Goal: Task Accomplishment & Management: Use online tool/utility

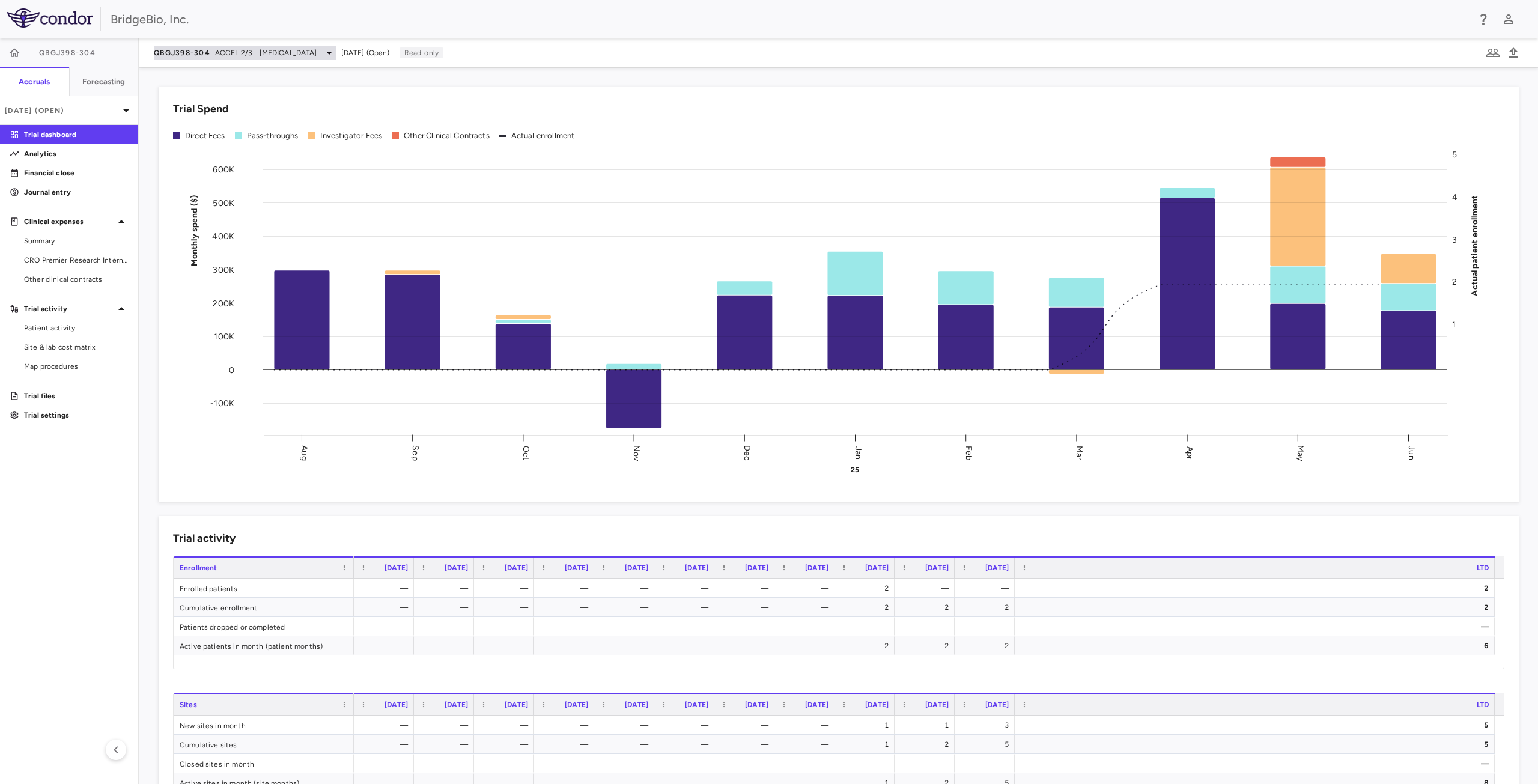
click at [335, 49] on icon at bounding box center [330, 53] width 14 height 14
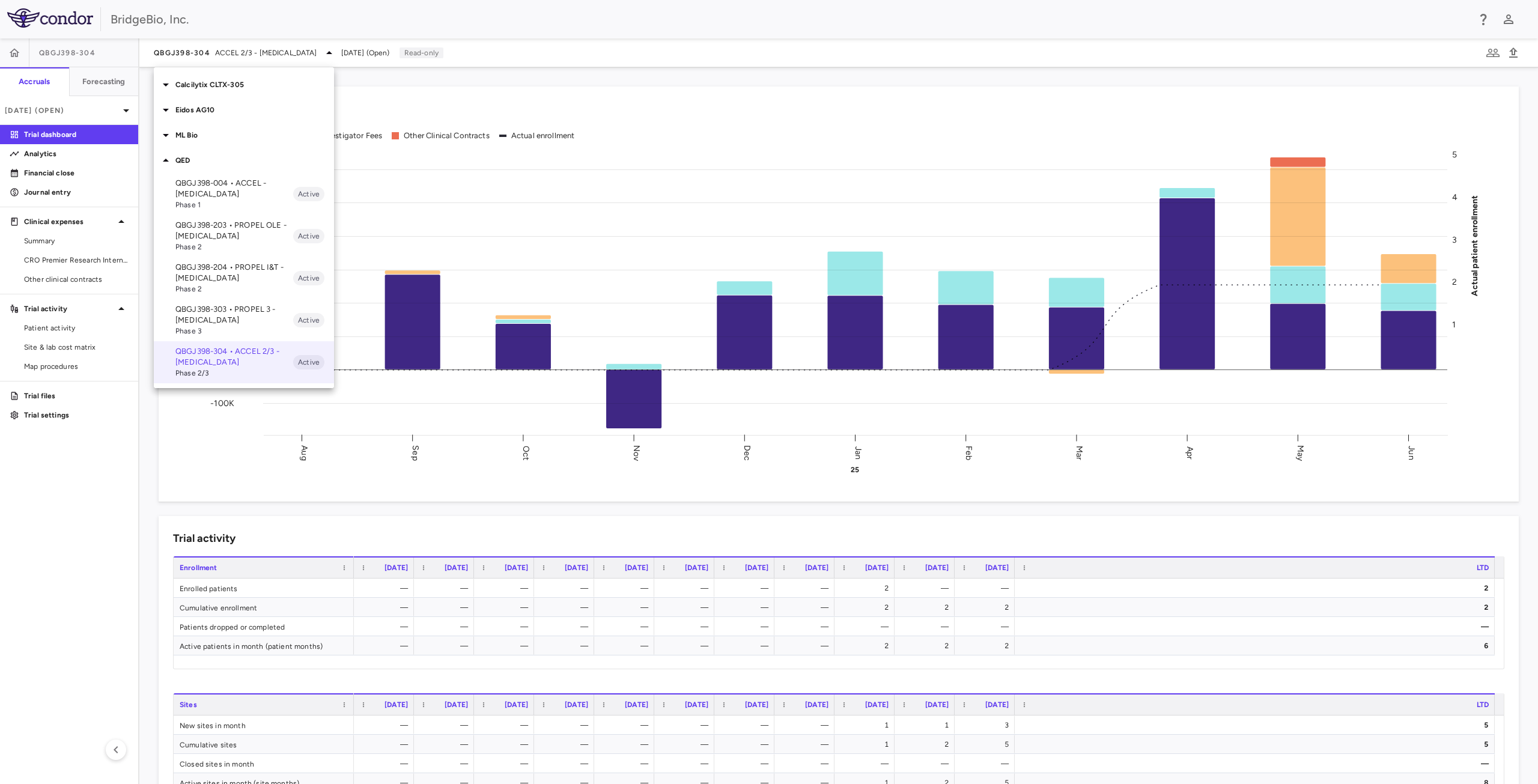
click at [237, 188] on p "QBGJ398-004 • ACCEL - [MEDICAL_DATA]" at bounding box center [234, 188] width 118 height 22
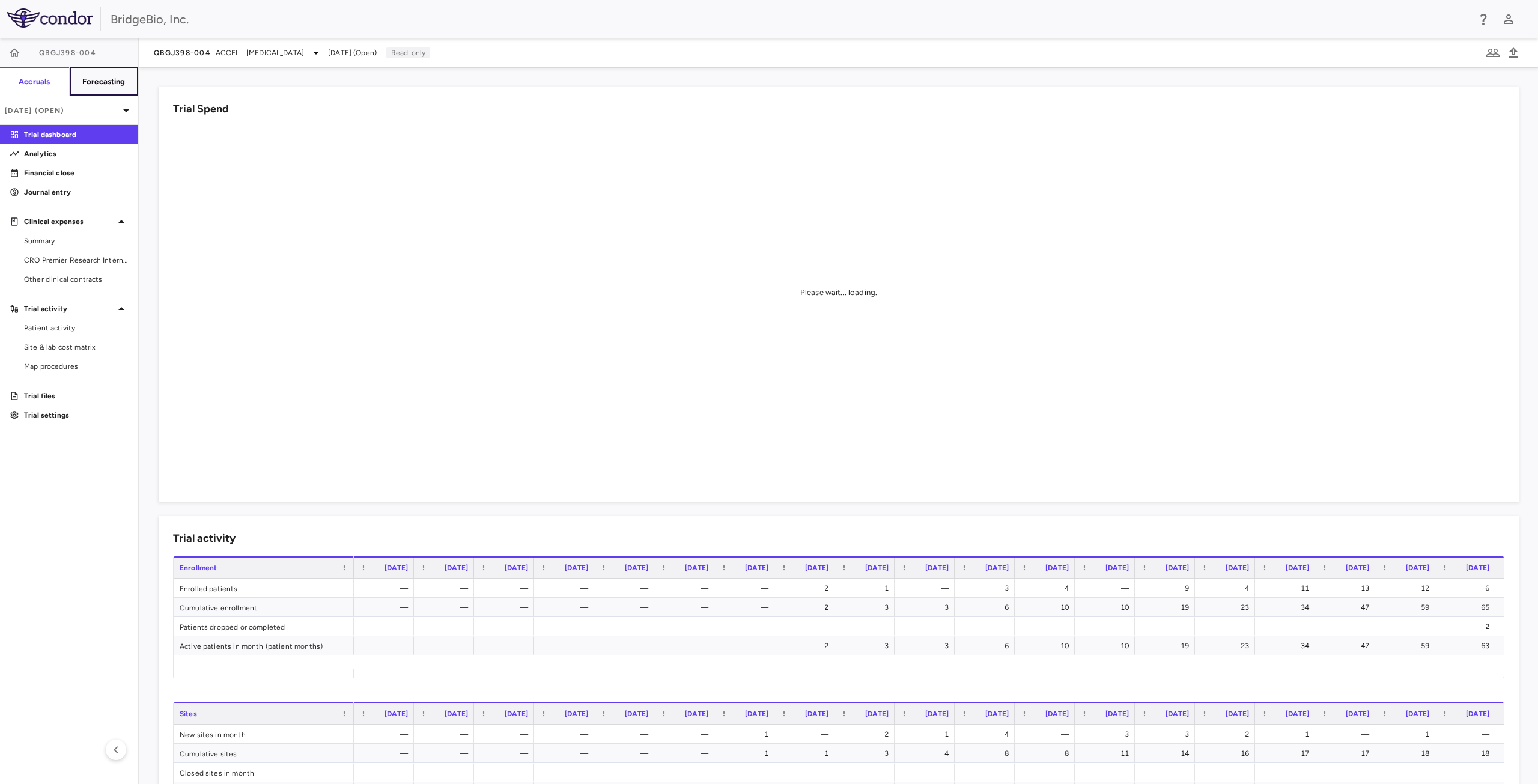
click at [119, 90] on button "Forecasting" at bounding box center [103, 82] width 70 height 29
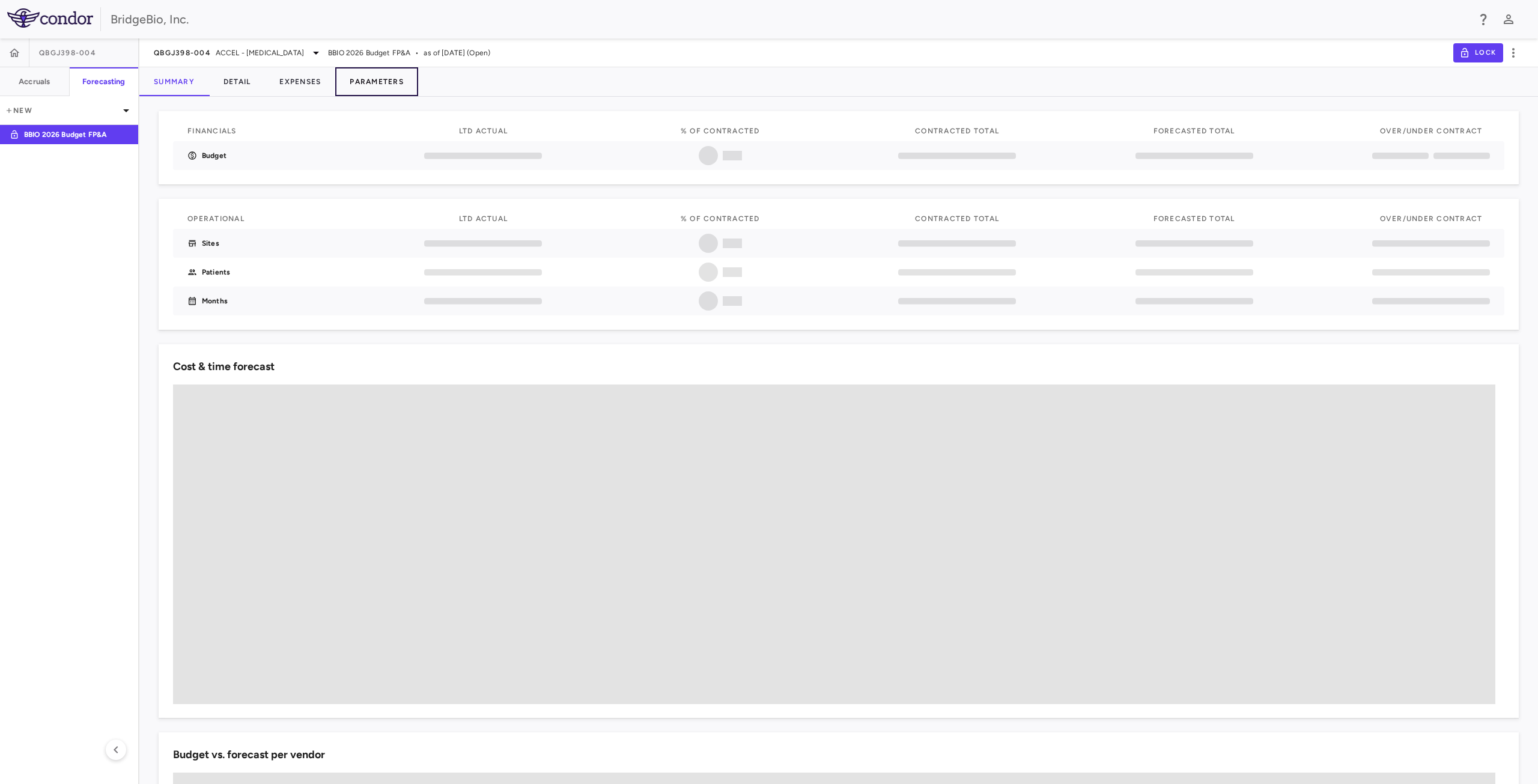
click at [366, 83] on button "Parameters" at bounding box center [376, 82] width 83 height 29
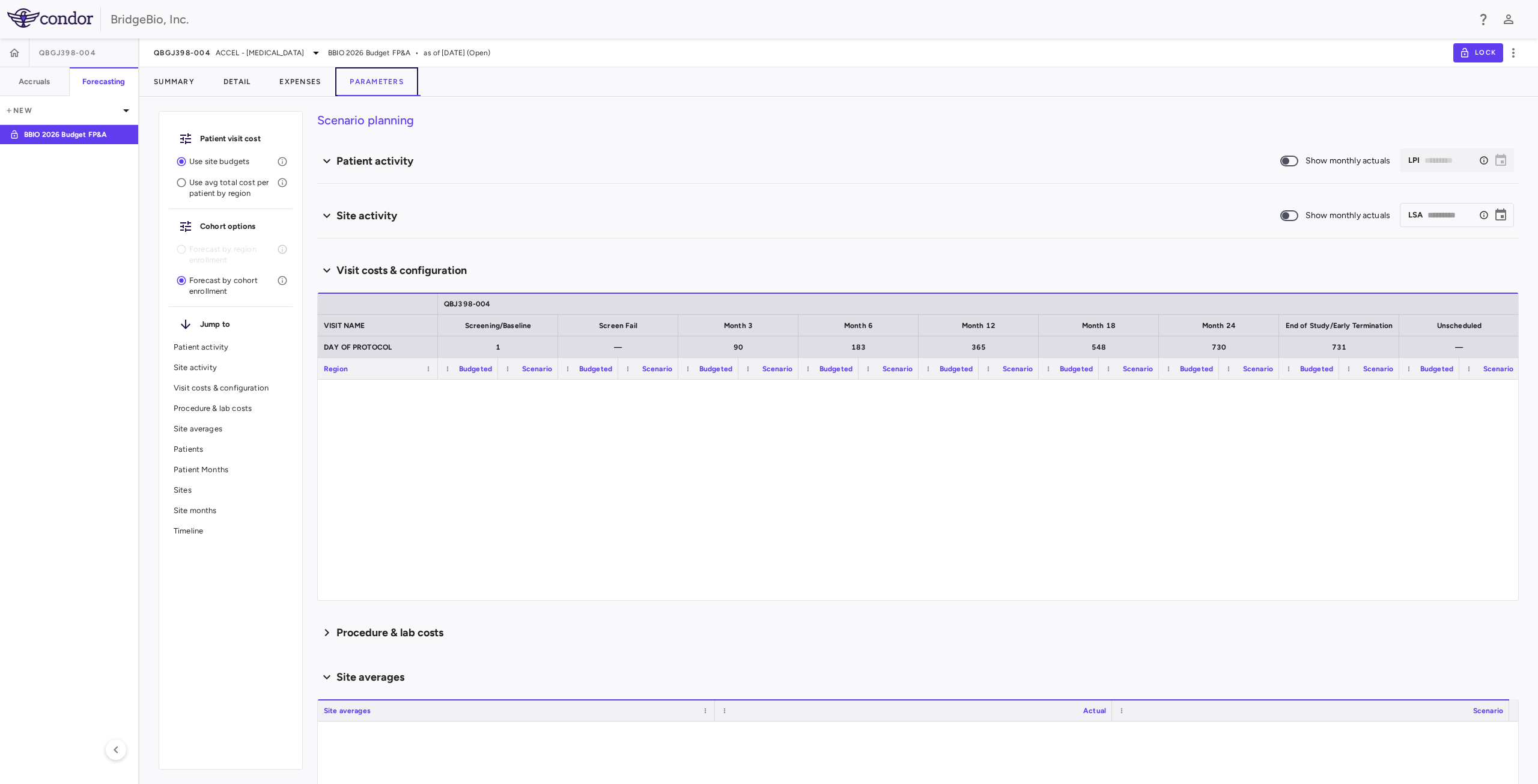
type input "********"
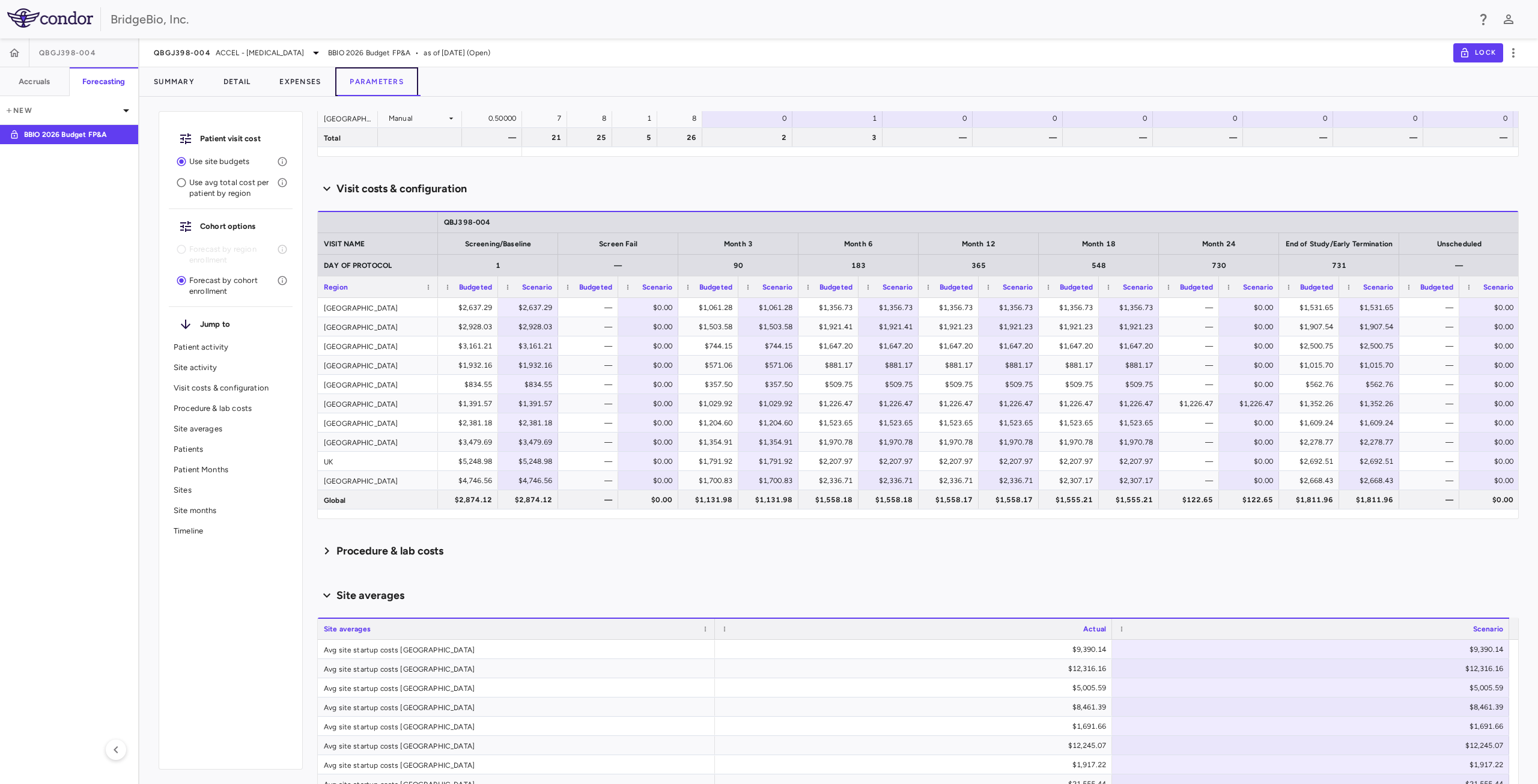
scroll to position [602, 0]
click at [615, 423] on span "Export" at bounding box center [651, 417] width 102 height 17
click at [768, 443] on span "Excel Export" at bounding box center [779, 438] width 56 height 17
